Goal: Transaction & Acquisition: Book appointment/travel/reservation

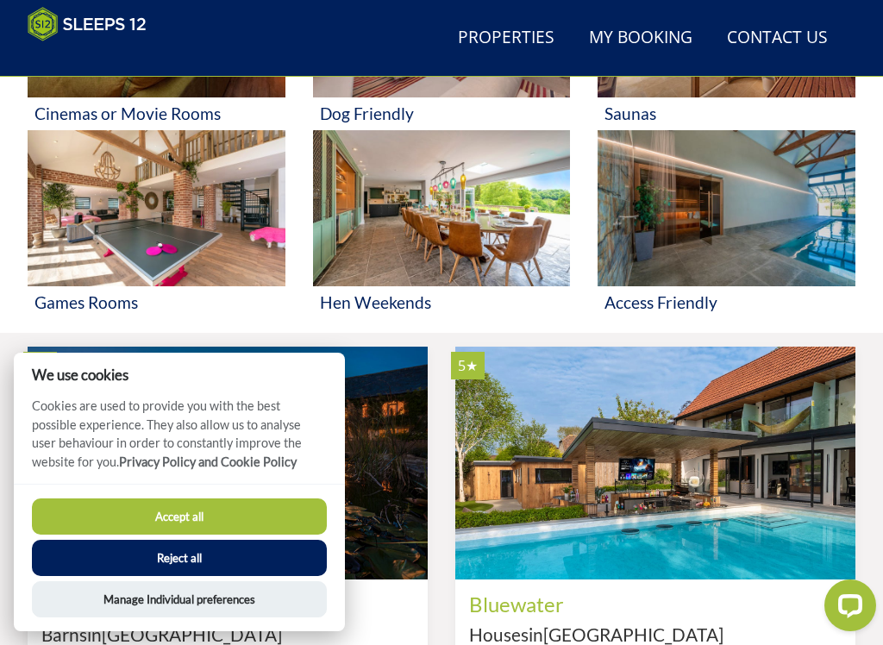
scroll to position [1020, 0]
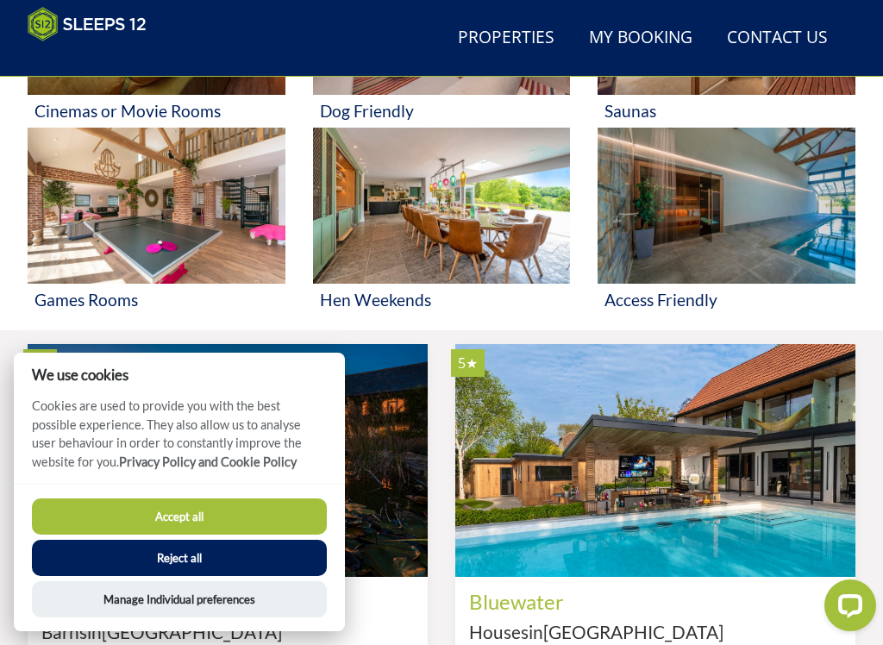
click at [192, 548] on button "Reject all" at bounding box center [179, 558] width 295 height 36
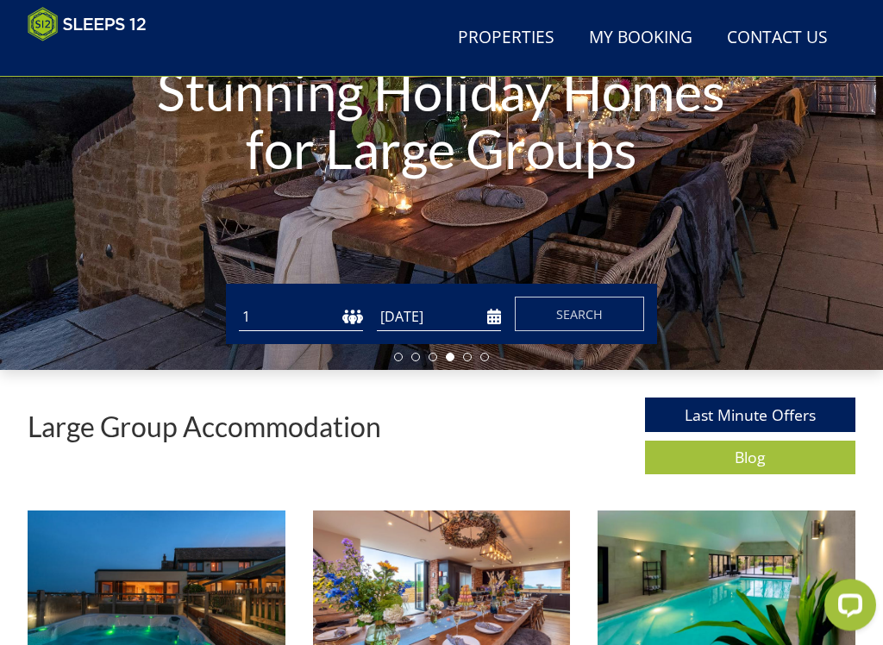
scroll to position [261, 0]
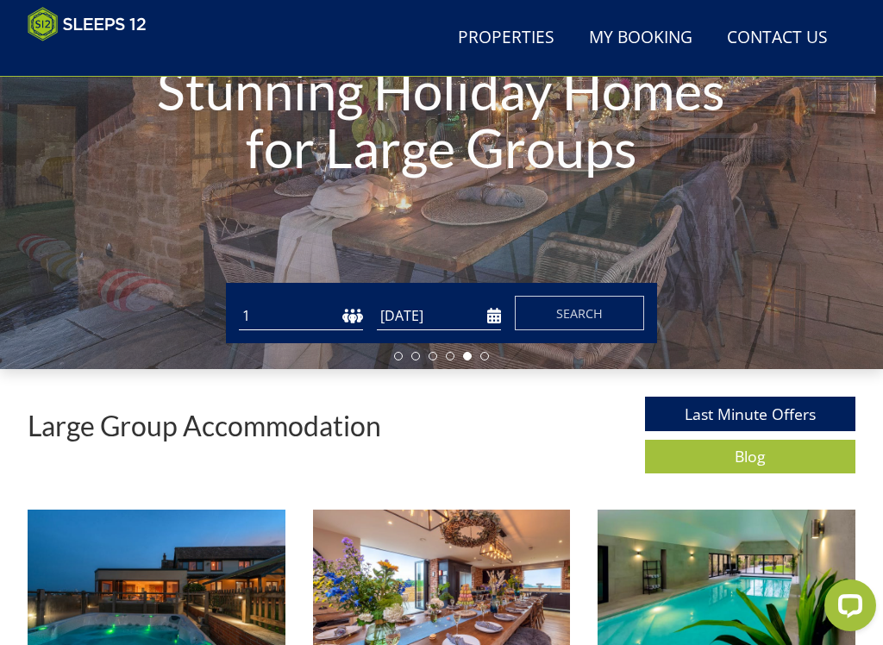
click at [304, 311] on select "1 2 3 4 5 6 7 8 9 10 11 12 13 14 15 16 17 18 19 20 21 22 23 24 25 26 27 28 29 3…" at bounding box center [301, 316] width 124 height 28
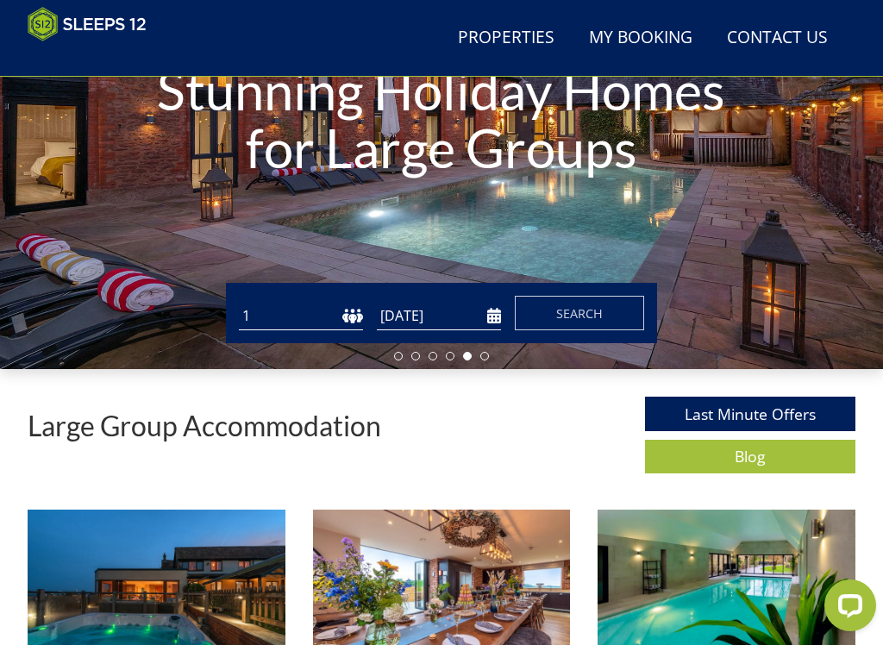
select select "10"
click at [499, 312] on input "[DATE]" at bounding box center [439, 316] width 124 height 28
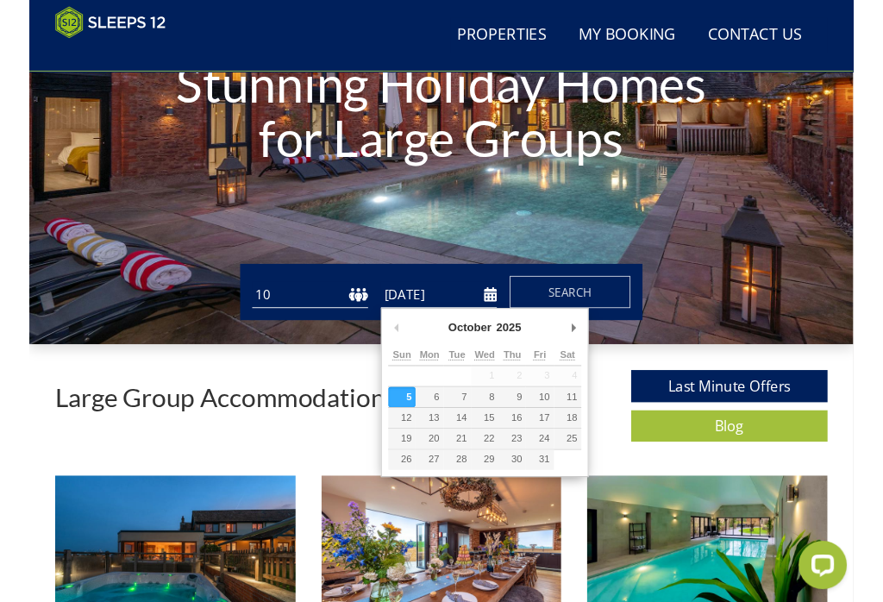
scroll to position [260, 0]
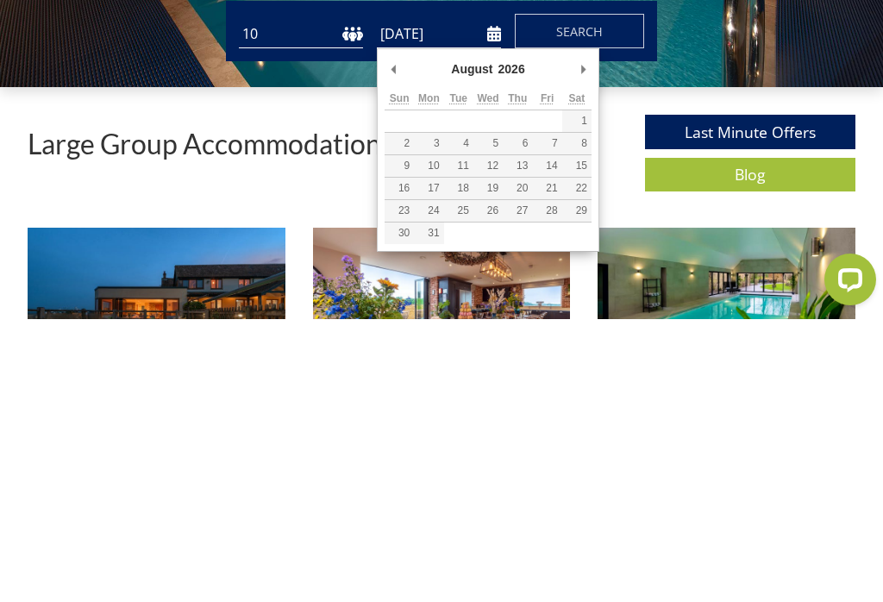
type input "[DATE]"
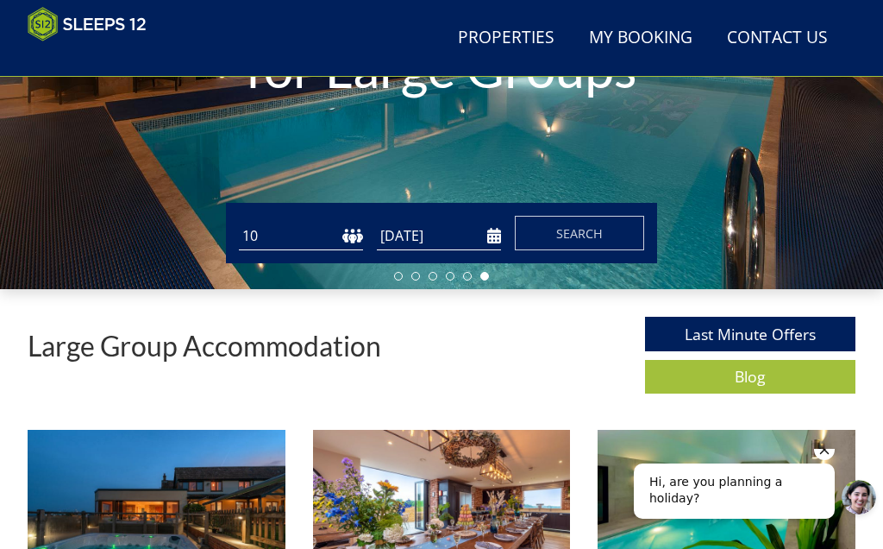
scroll to position [317, 0]
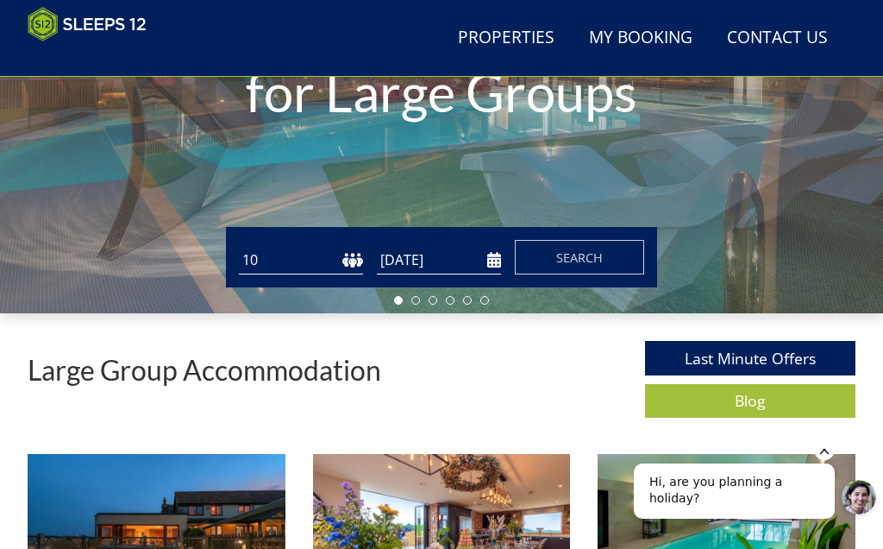
click at [563, 254] on span "Search" at bounding box center [579, 257] width 47 height 16
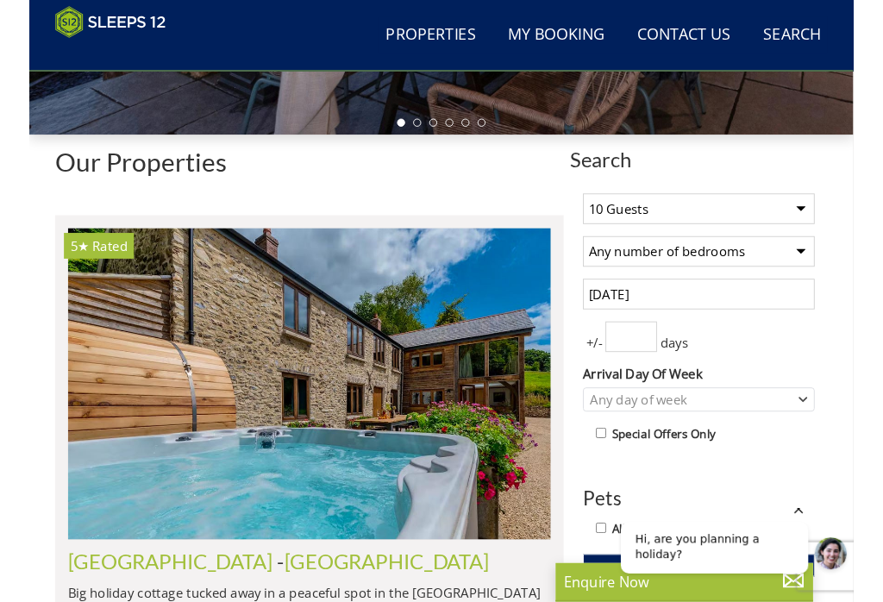
scroll to position [487, 0]
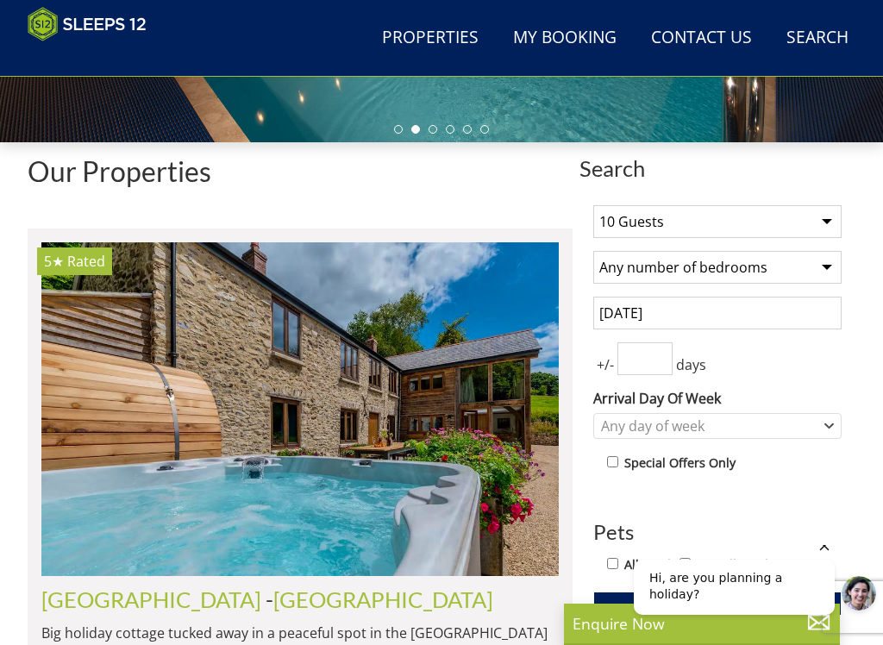
click at [824, 269] on select "Any number of bedrooms 4 Bedrooms 5 Bedrooms 6 Bedrooms 7 Bedrooms 8 Bedrooms 9…" at bounding box center [717, 267] width 248 height 33
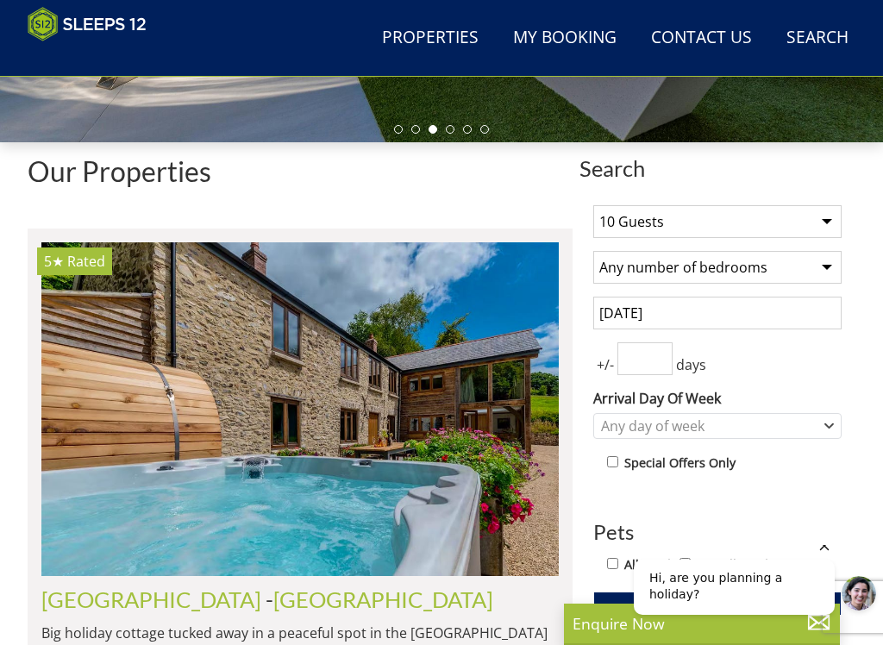
select select "6"
click at [635, 364] on input "number" at bounding box center [645, 358] width 55 height 33
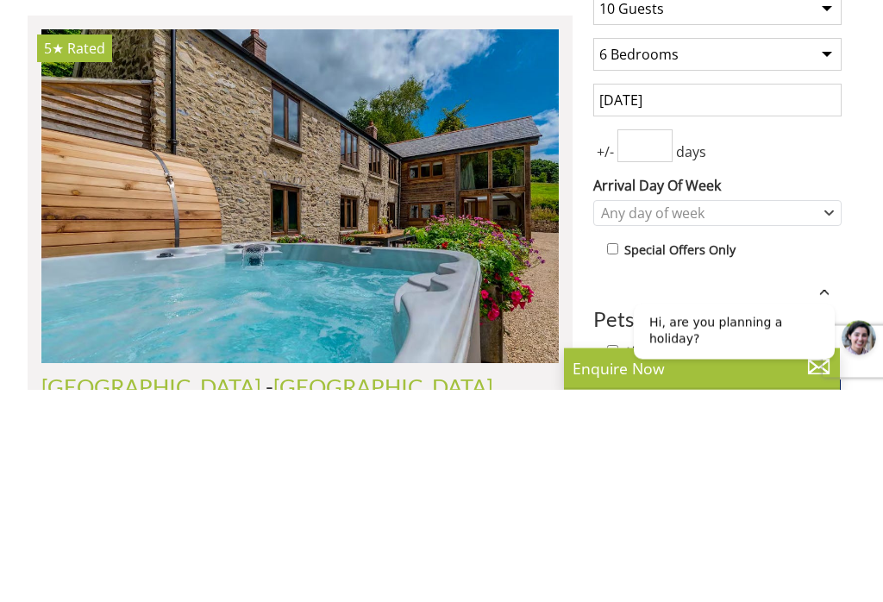
type input "7"
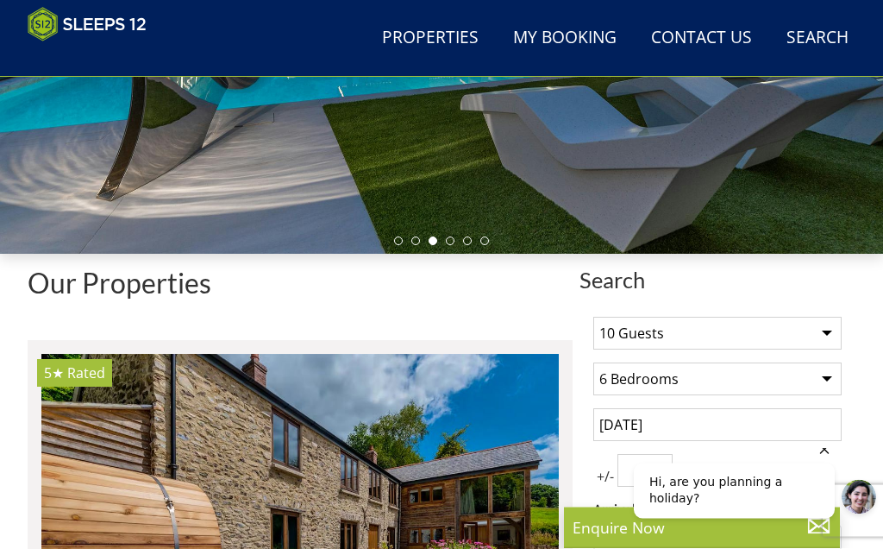
scroll to position [0, 0]
